Goal: Task Accomplishment & Management: Manage account settings

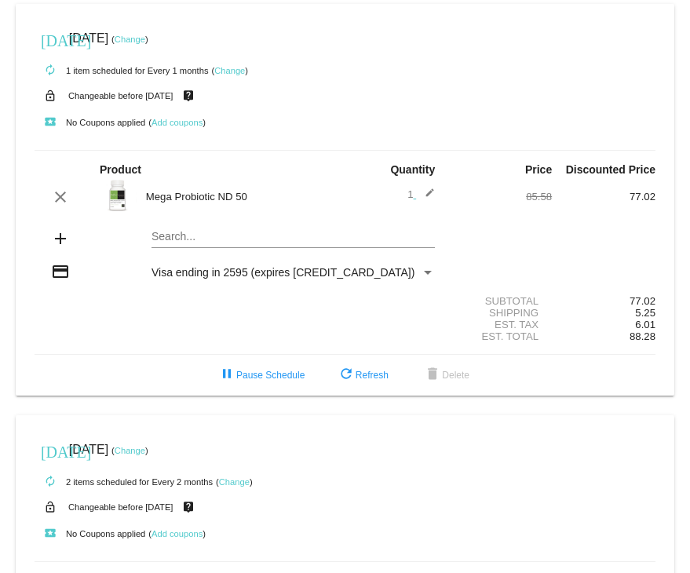
click at [236, 73] on link "Change" at bounding box center [229, 70] width 31 height 9
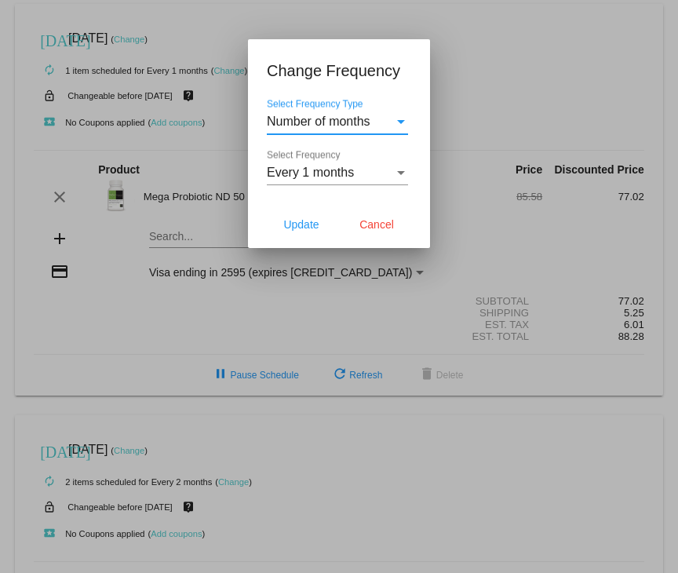
click at [520, 67] on div at bounding box center [339, 286] width 678 height 573
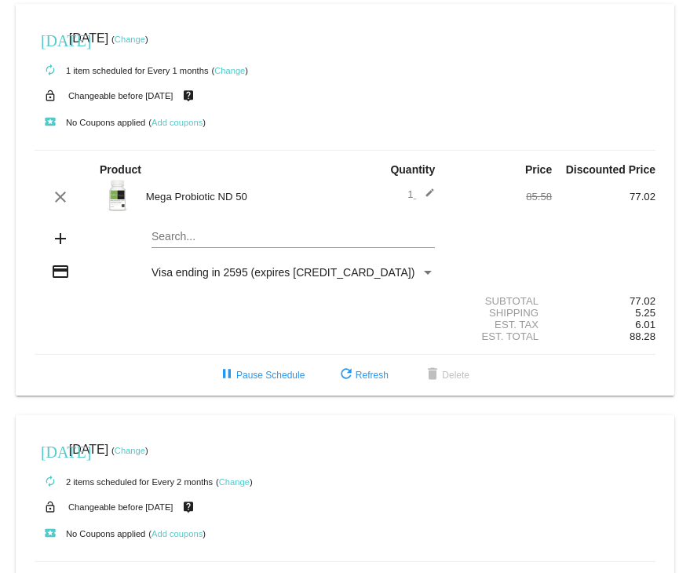
click at [145, 37] on link "Change" at bounding box center [130, 39] width 31 height 9
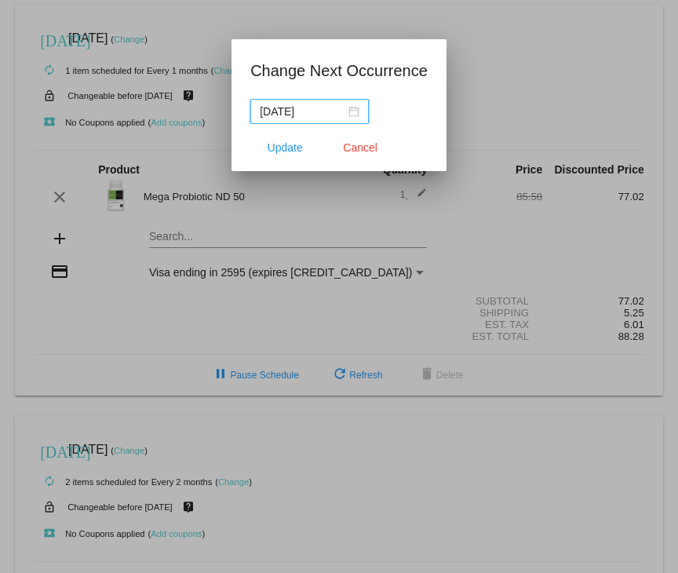
click at [350, 106] on div "[DATE]" at bounding box center [310, 111] width 100 height 17
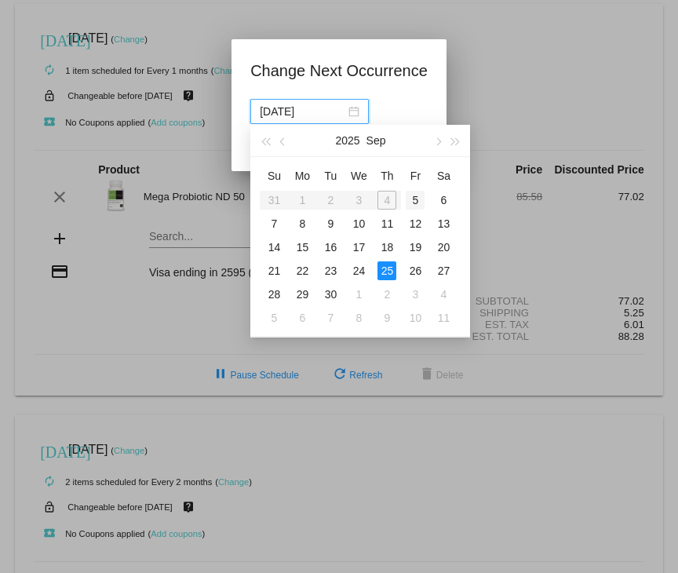
click at [412, 200] on div "5" at bounding box center [415, 200] width 19 height 19
type input "[DATE]"
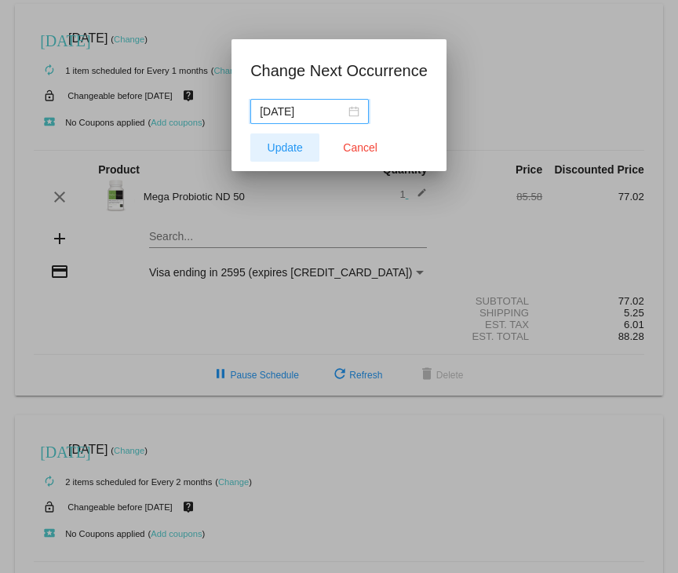
click at [294, 146] on span "Update" at bounding box center [285, 147] width 35 height 13
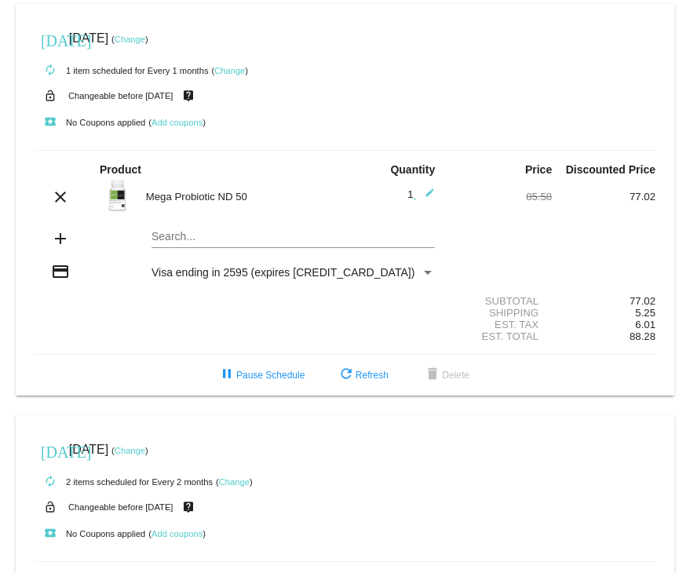
click at [145, 451] on link "Change" at bounding box center [130, 450] width 31 height 9
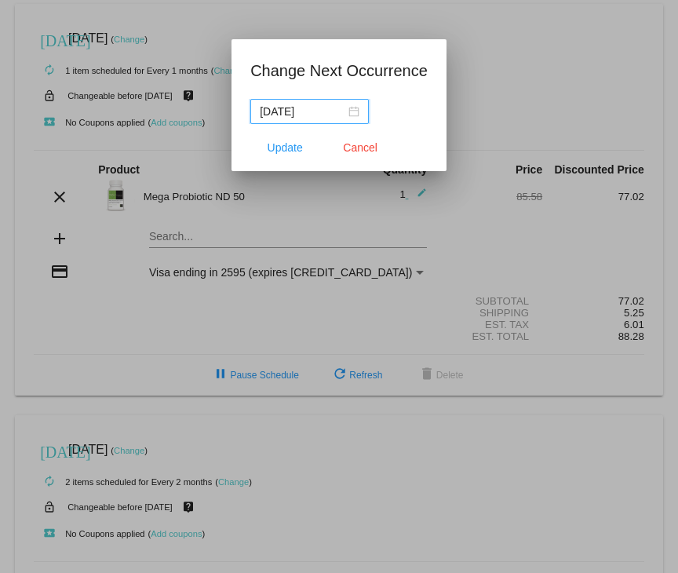
click at [349, 111] on div "[DATE]" at bounding box center [310, 111] width 100 height 17
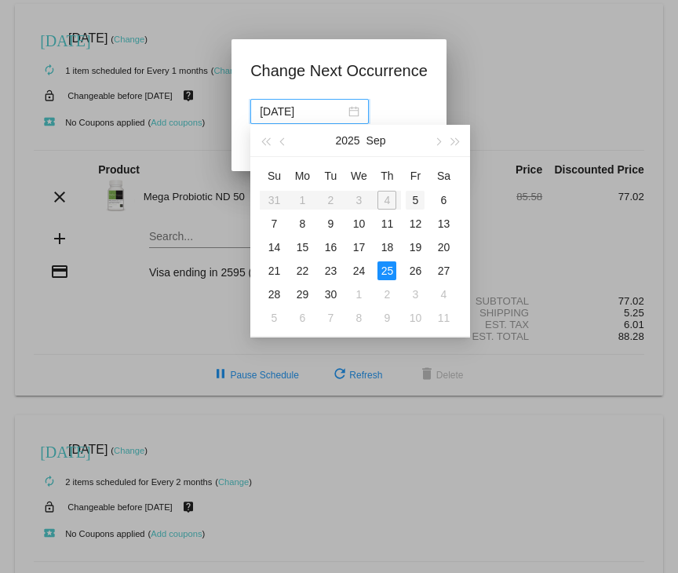
click at [415, 201] on div "5" at bounding box center [415, 200] width 19 height 19
type input "[DATE]"
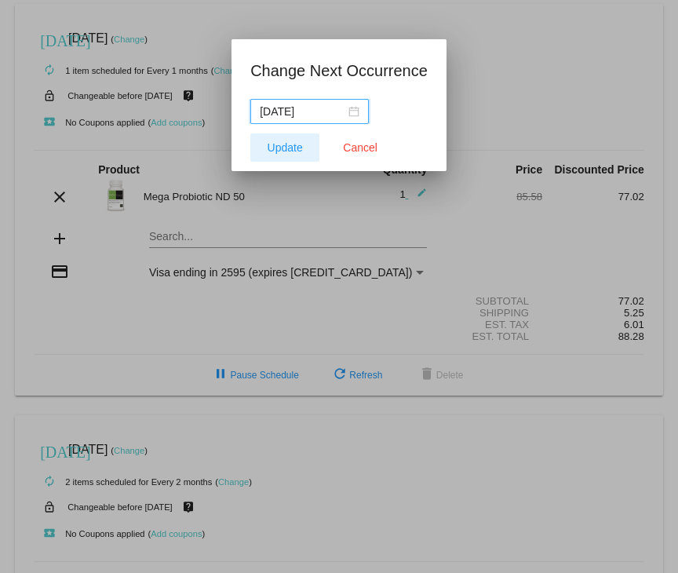
click at [284, 145] on span "Update" at bounding box center [285, 147] width 35 height 13
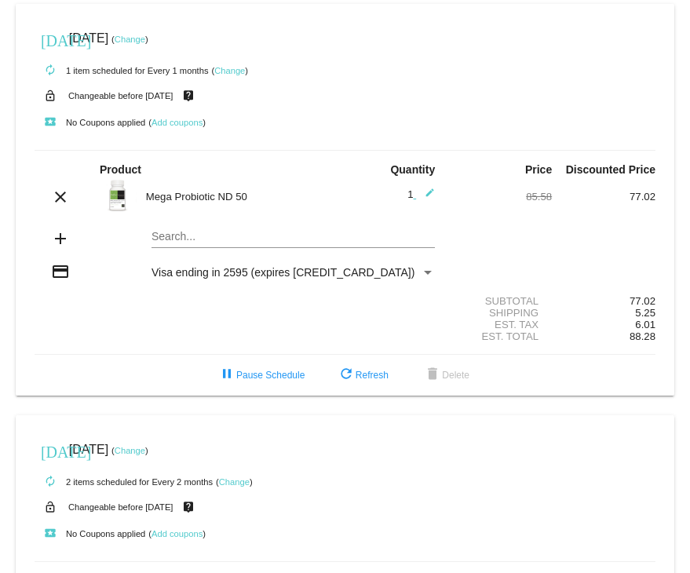
click at [236, 481] on link "Change" at bounding box center [234, 481] width 31 height 9
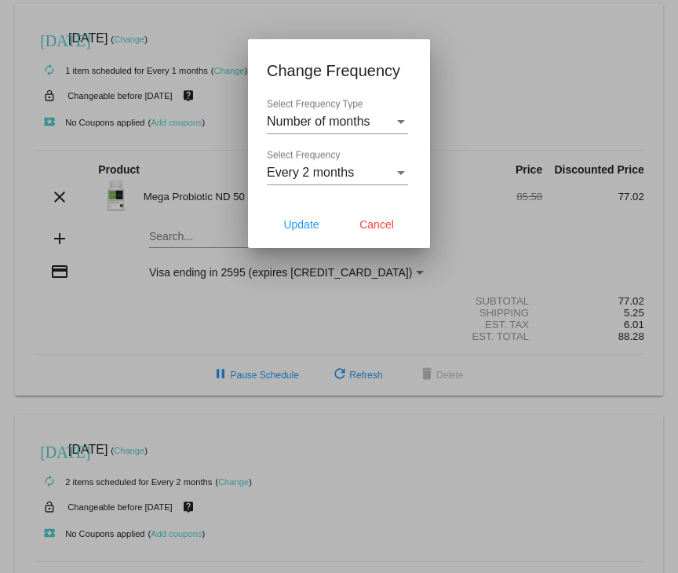
click at [44, 449] on div at bounding box center [339, 286] width 678 height 573
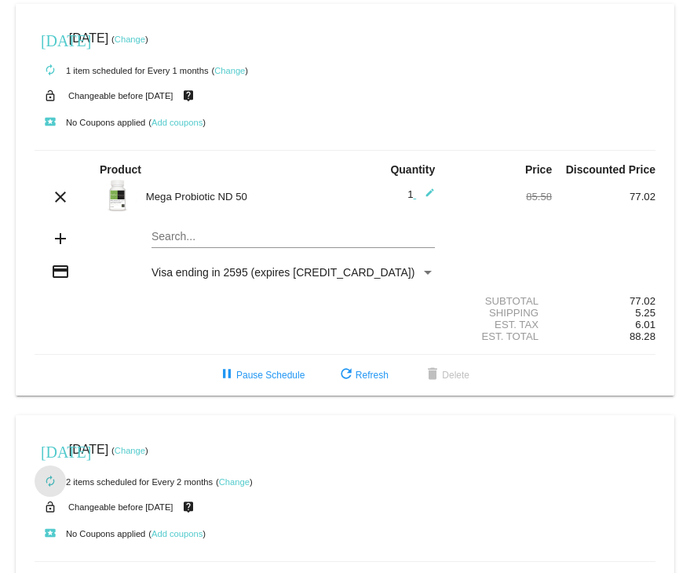
click at [50, 479] on mat-icon "autorenew" at bounding box center [50, 482] width 19 height 19
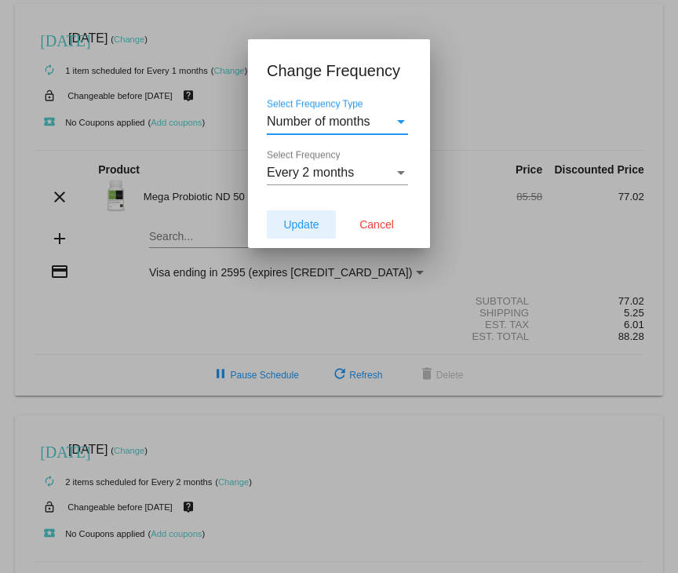
click at [297, 228] on span "Update" at bounding box center [300, 224] width 35 height 13
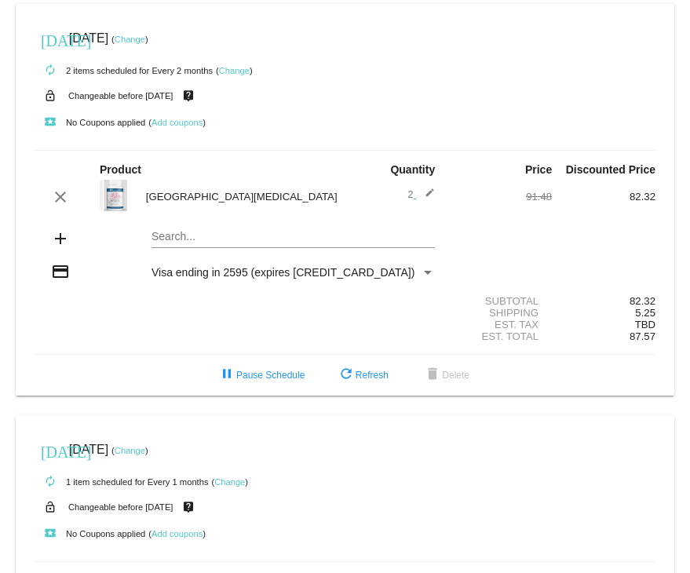
click at [423, 192] on mat-icon "edit" at bounding box center [425, 197] width 19 height 19
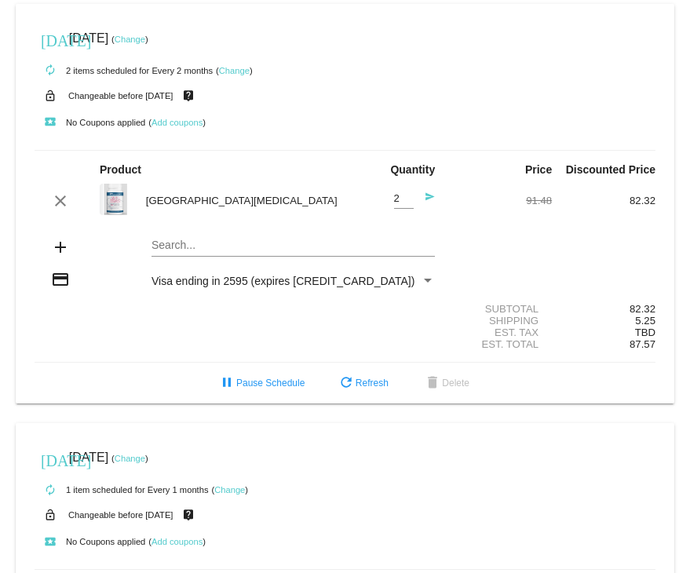
click at [394, 196] on input "2" at bounding box center [404, 199] width 20 height 12
type input "1"
click at [400, 200] on input "1" at bounding box center [404, 199] width 20 height 12
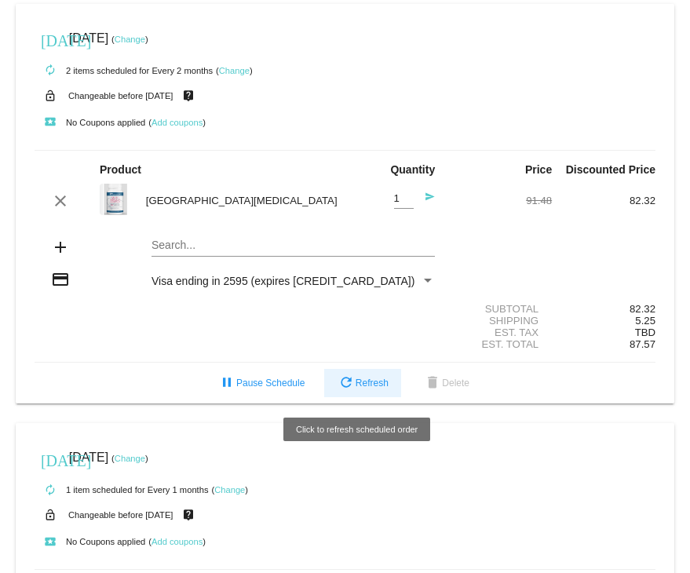
click at [350, 382] on span "refresh Refresh" at bounding box center [363, 383] width 52 height 11
